Goal: Register for event/course

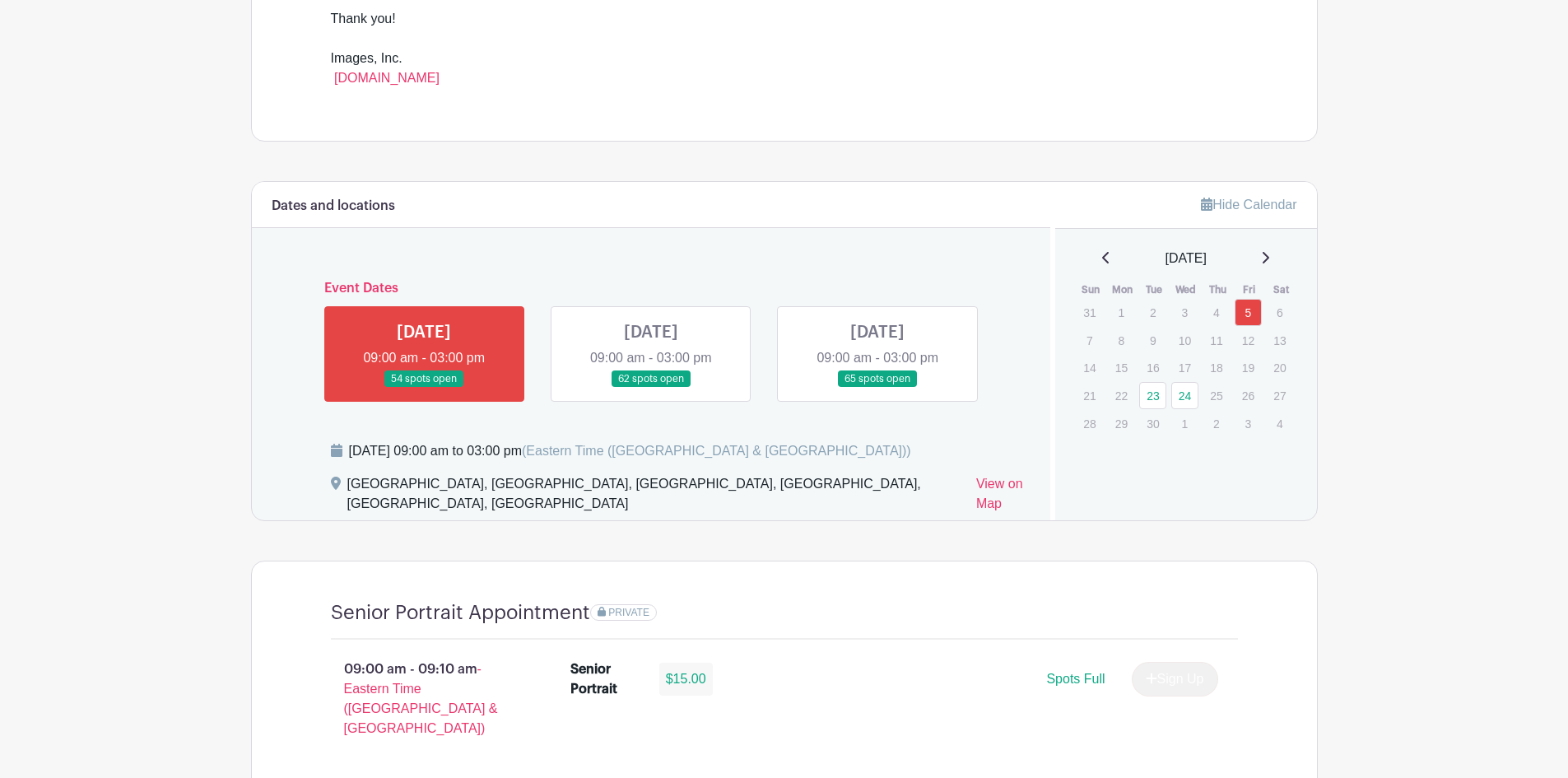
scroll to position [741, 0]
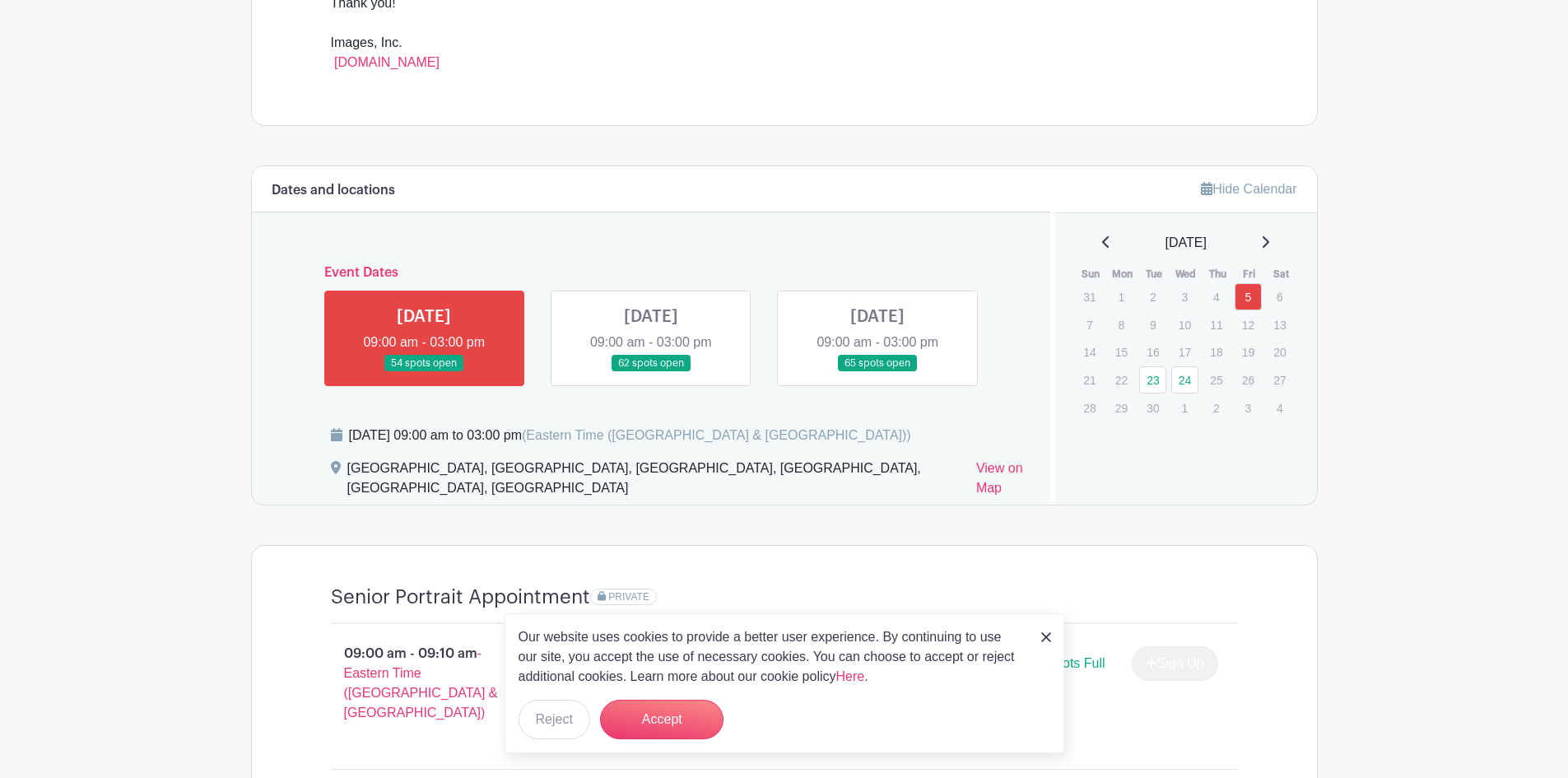
click at [424, 373] on link at bounding box center [424, 373] width 0 height 0
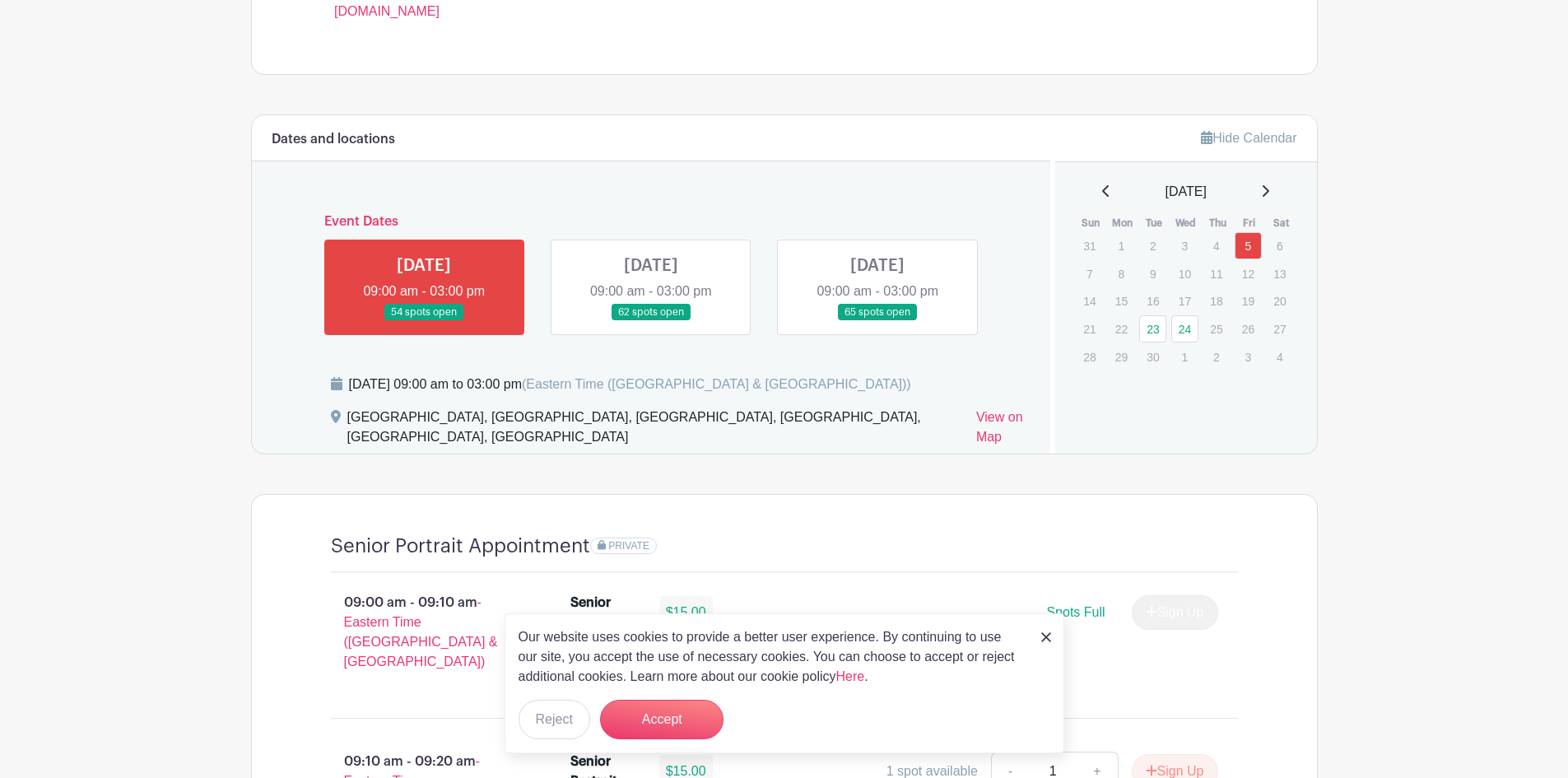
scroll to position [989, 0]
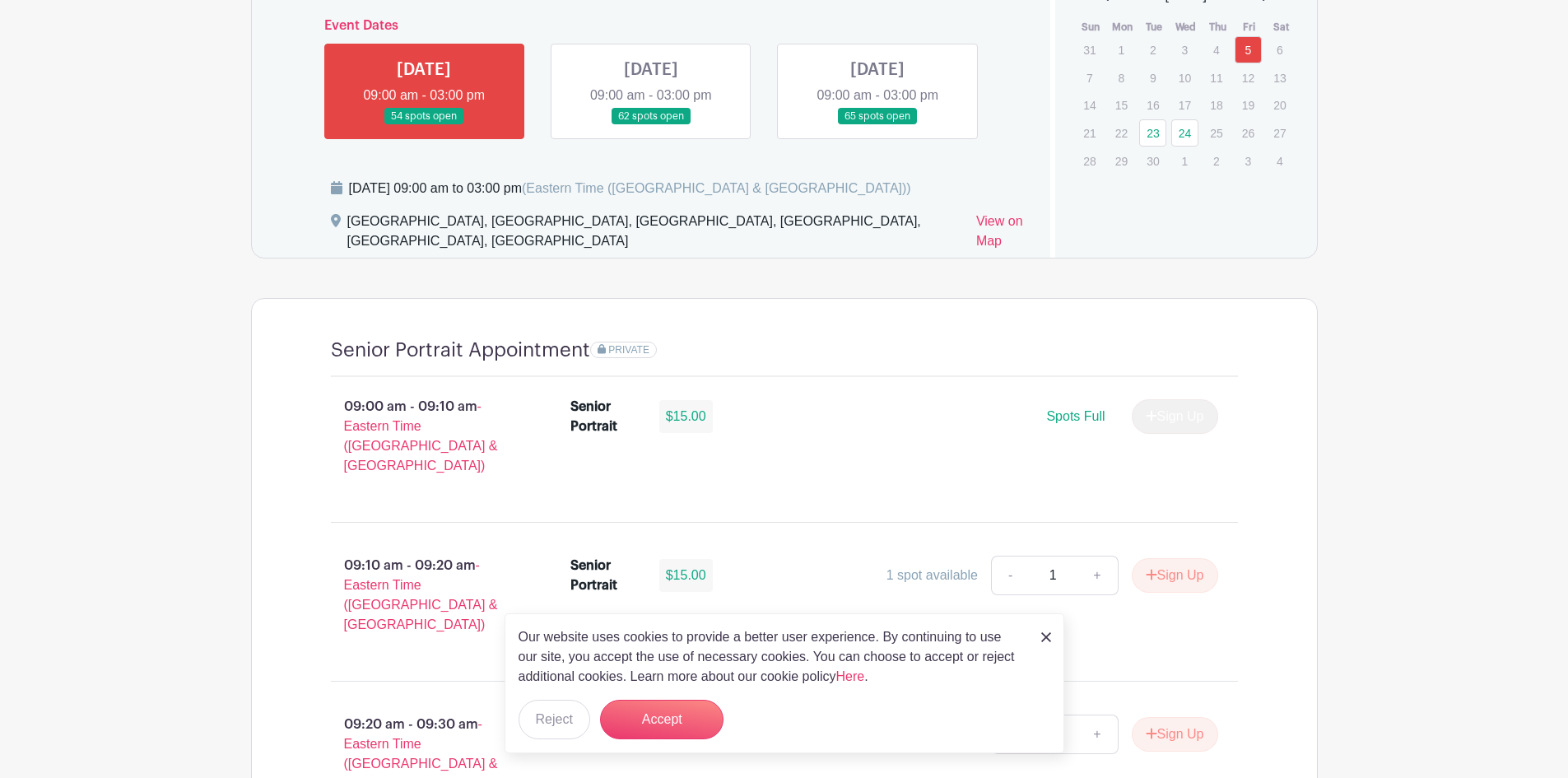
click at [1044, 634] on img at bounding box center [1046, 637] width 10 height 10
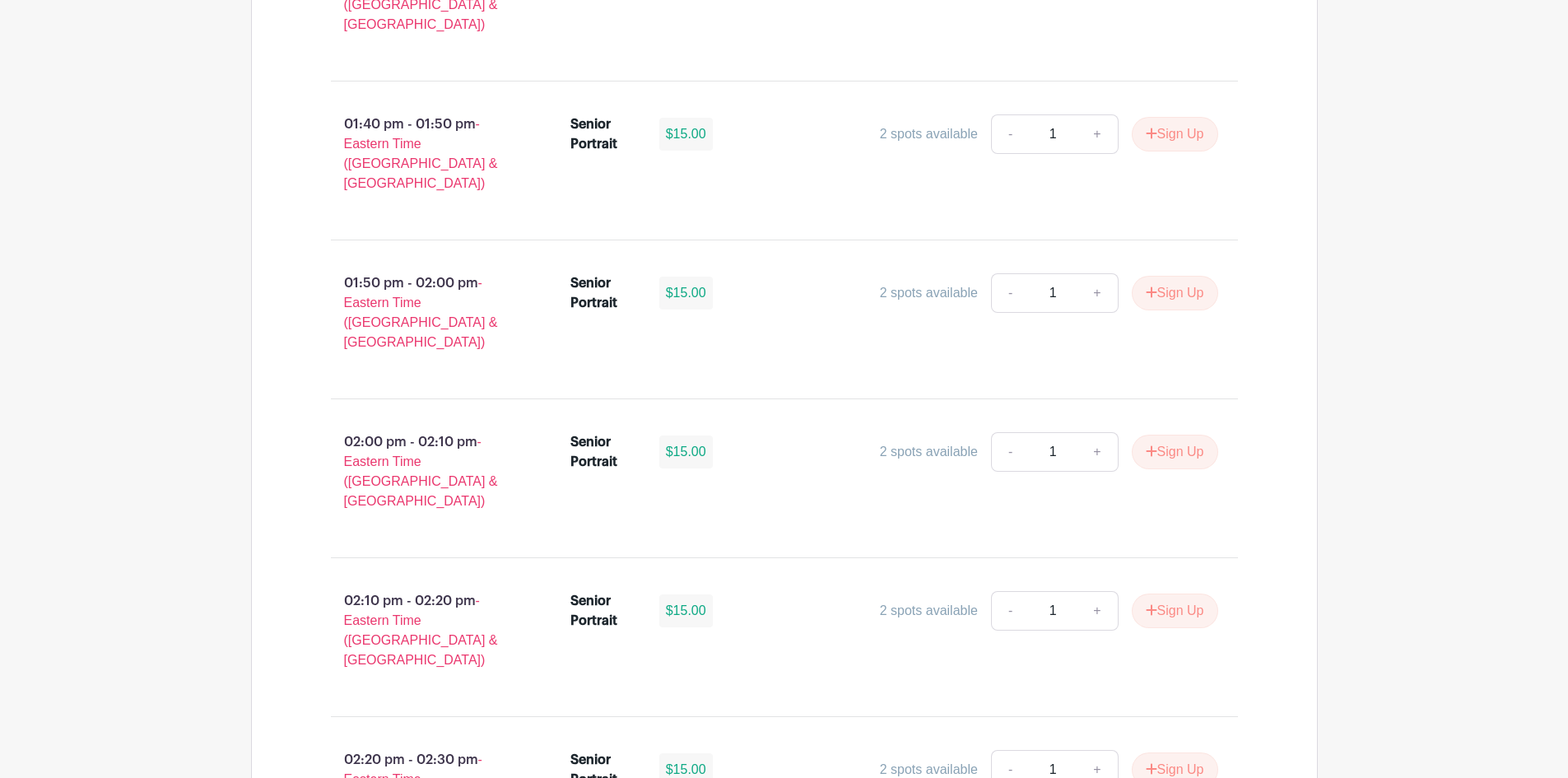
scroll to position [5742, 0]
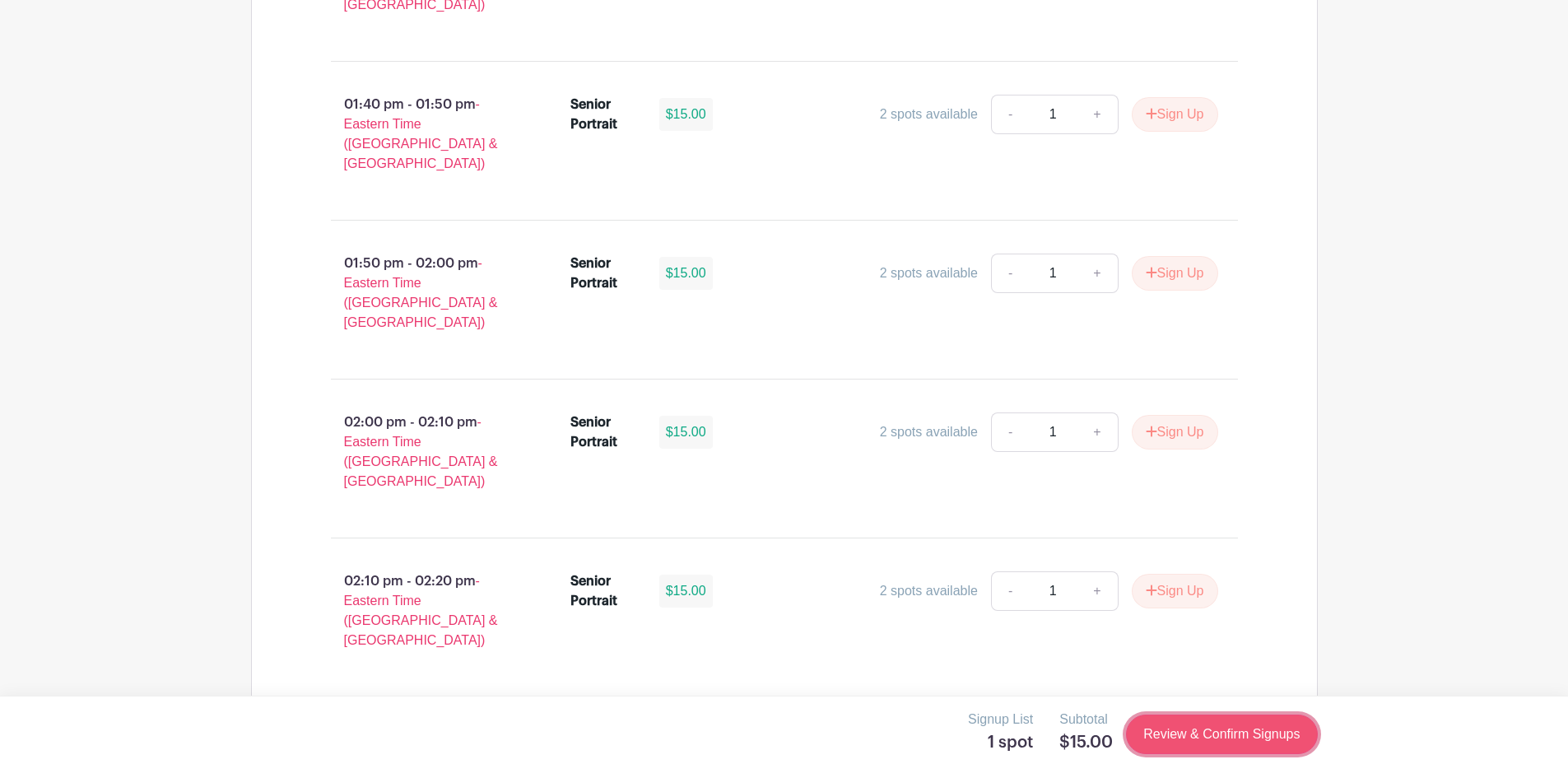
click at [1208, 743] on link "Review & Confirm Signups" at bounding box center [1221, 735] width 191 height 40
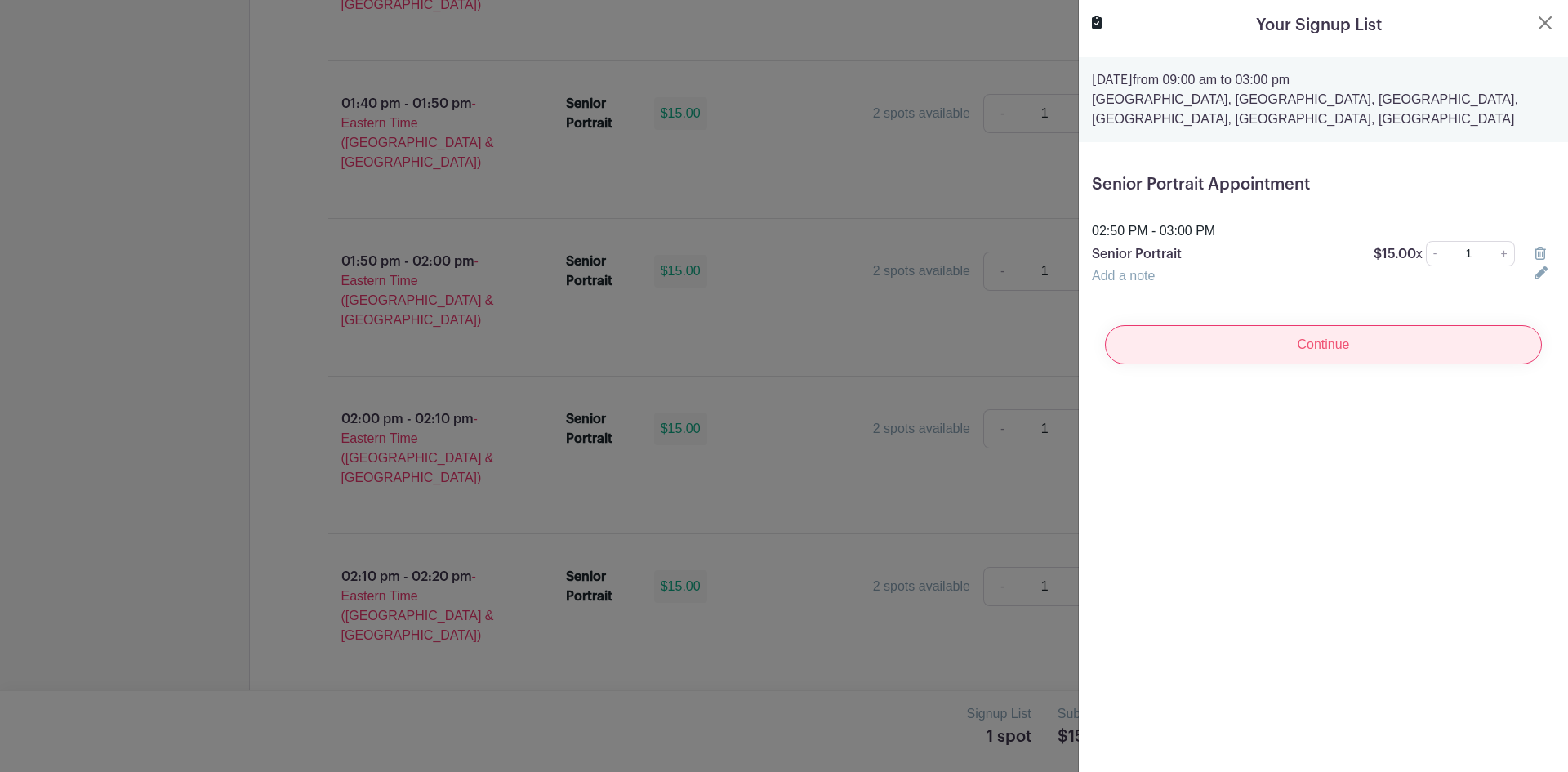
click at [1321, 345] on input "Continue" at bounding box center [1323, 345] width 437 height 40
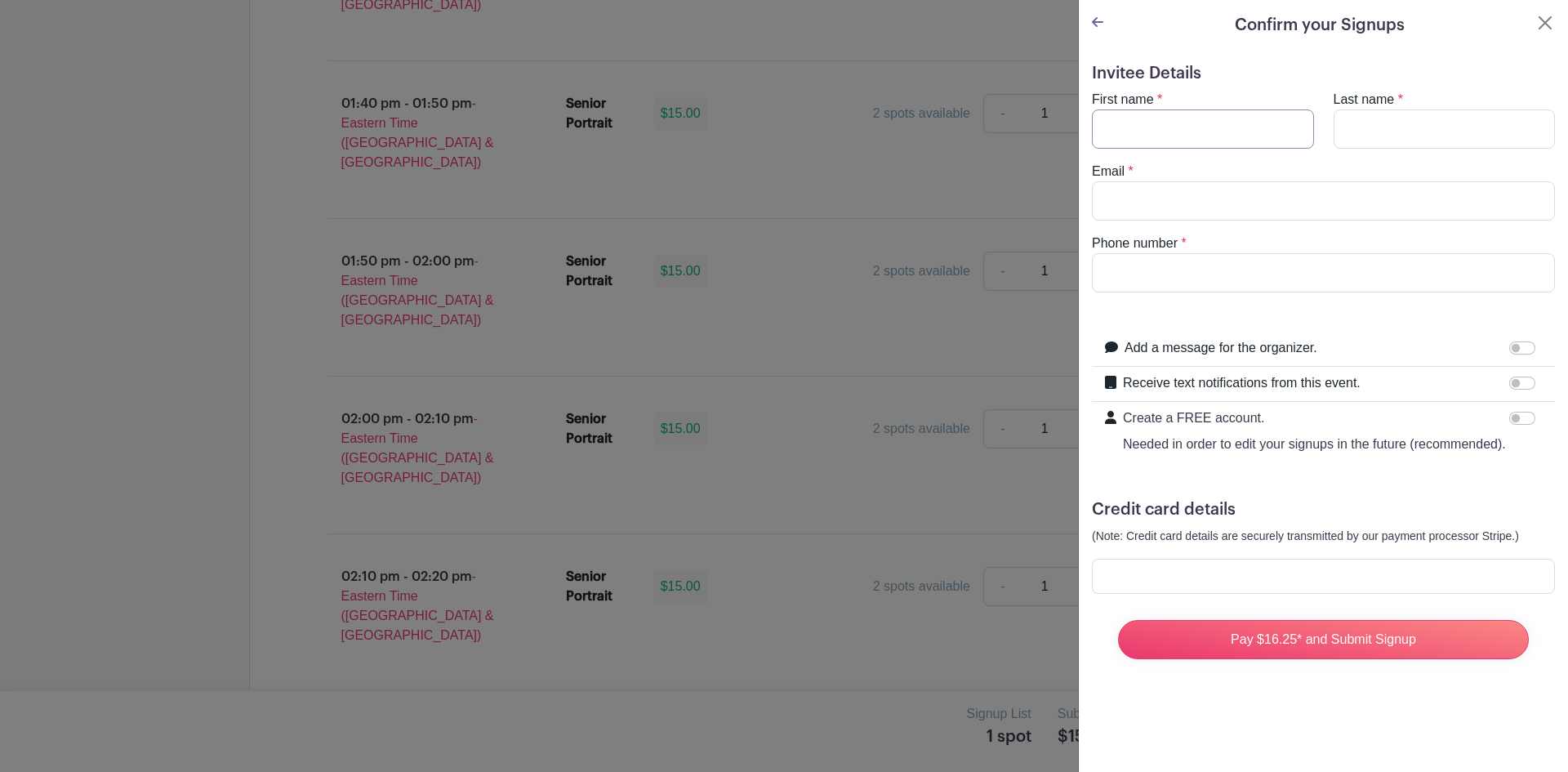
click at [1159, 129] on input "First name" at bounding box center [1203, 130] width 222 height 40
type input "Alyssa"
click at [1486, 142] on input "Last name" at bounding box center [1445, 130] width 222 height 40
type input "[PERSON_NAME]"
click at [1325, 197] on input "Email" at bounding box center [1324, 201] width 464 height 40
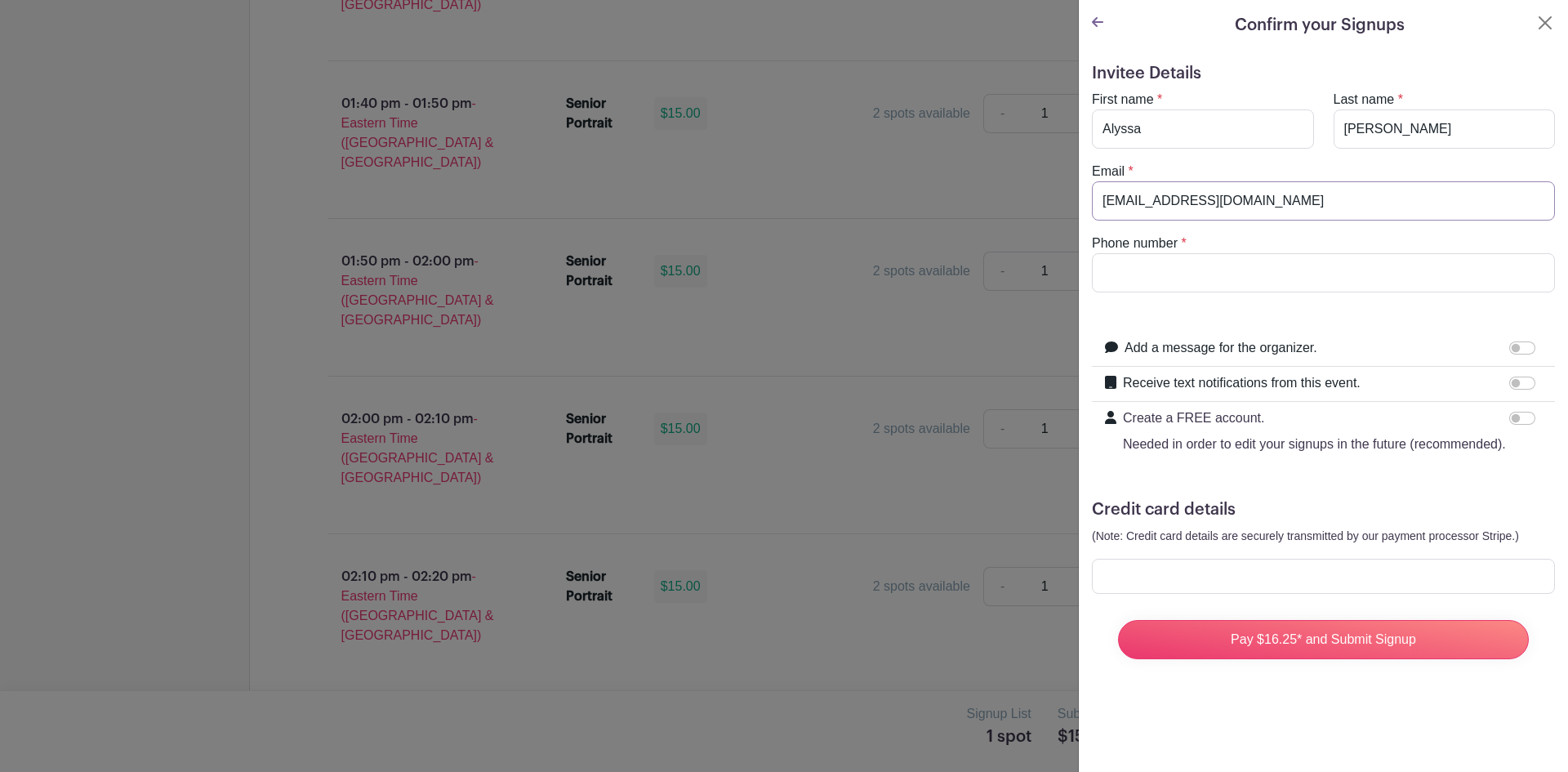
type input "[EMAIL_ADDRESS][DOMAIN_NAME]"
click at [1190, 280] on input "Phone number" at bounding box center [1324, 274] width 464 height 40
type input "8643988852"
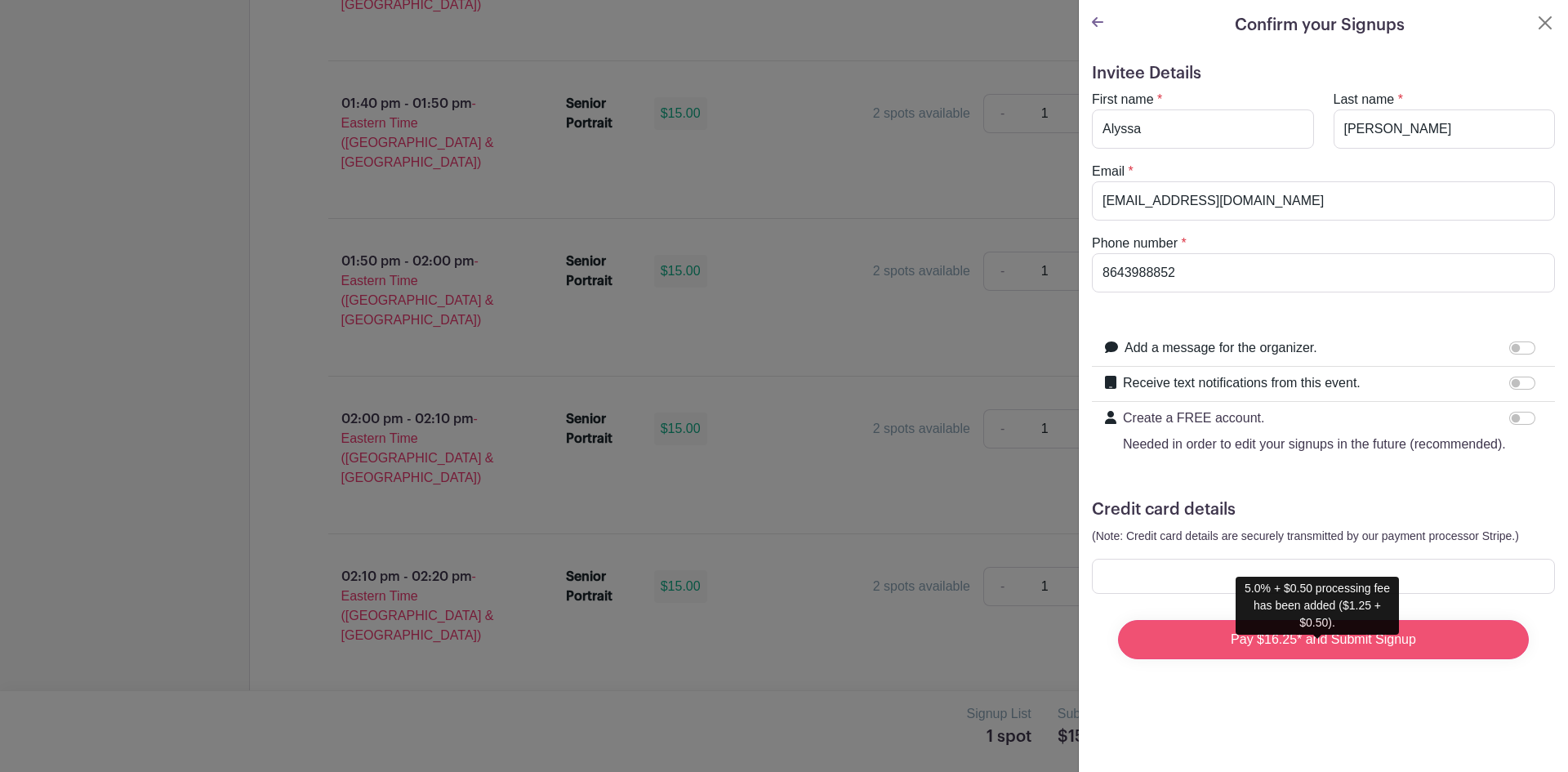
click at [1311, 657] on input "Pay $16.25* and Submit Signup" at bounding box center [1323, 640] width 411 height 40
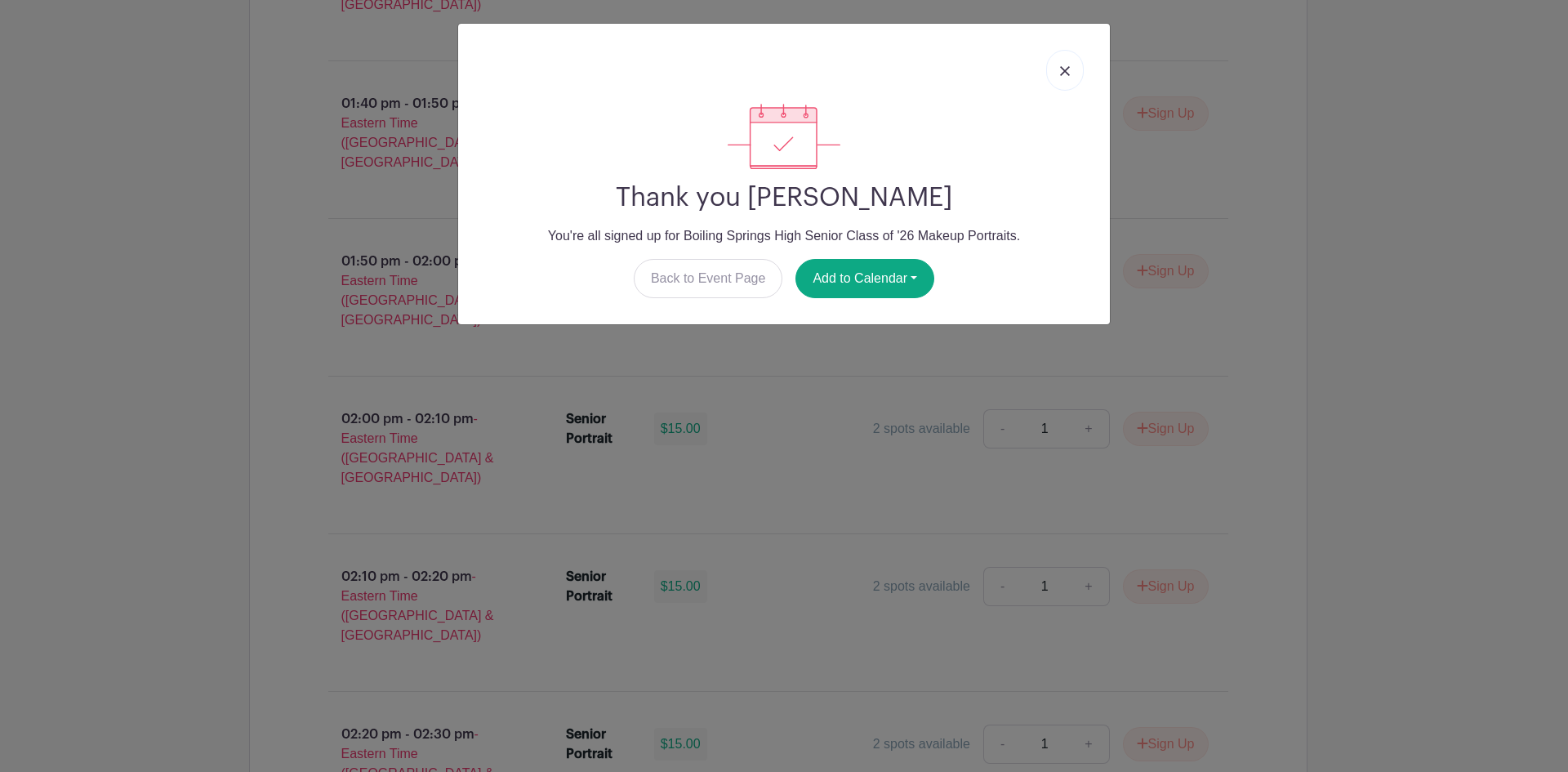
click at [1079, 62] on link at bounding box center [1065, 69] width 38 height 41
